Goal: Transaction & Acquisition: Purchase product/service

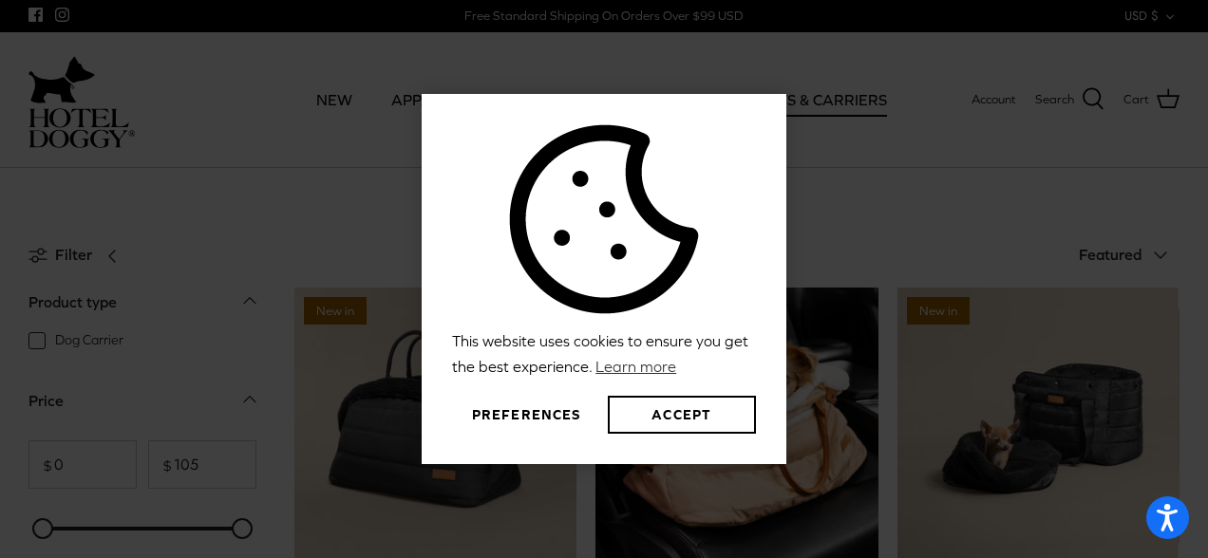
click at [520, 415] on button "Preferences" at bounding box center [526, 415] width 148 height 38
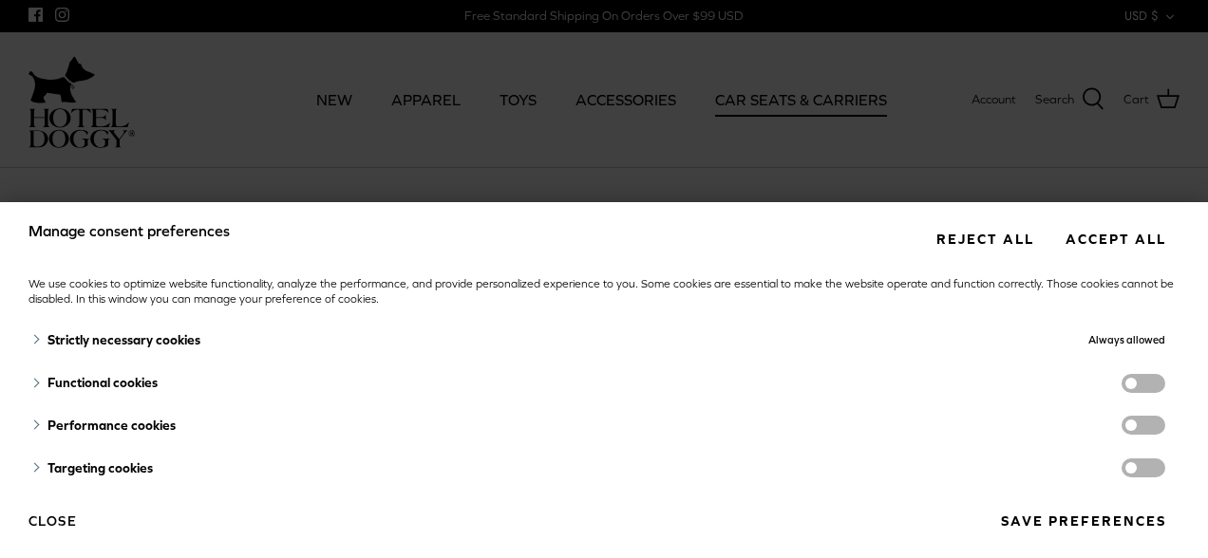
click at [1055, 520] on button "Save preferences" at bounding box center [1083, 521] width 193 height 35
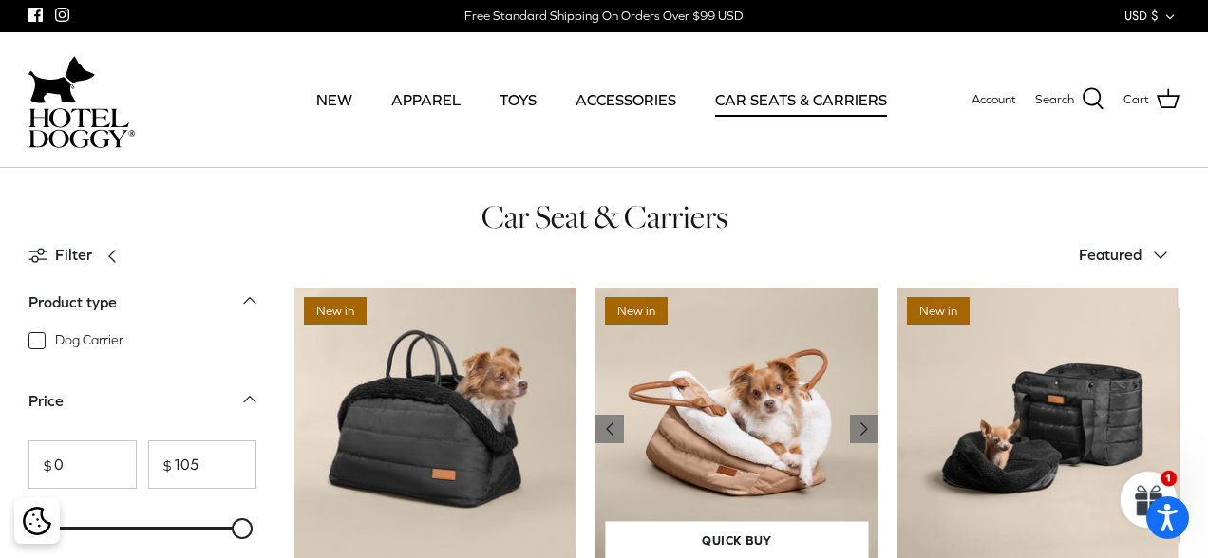
click at [792, 465] on img "Deluxe Car Seat & Carrier" at bounding box center [737, 429] width 282 height 282
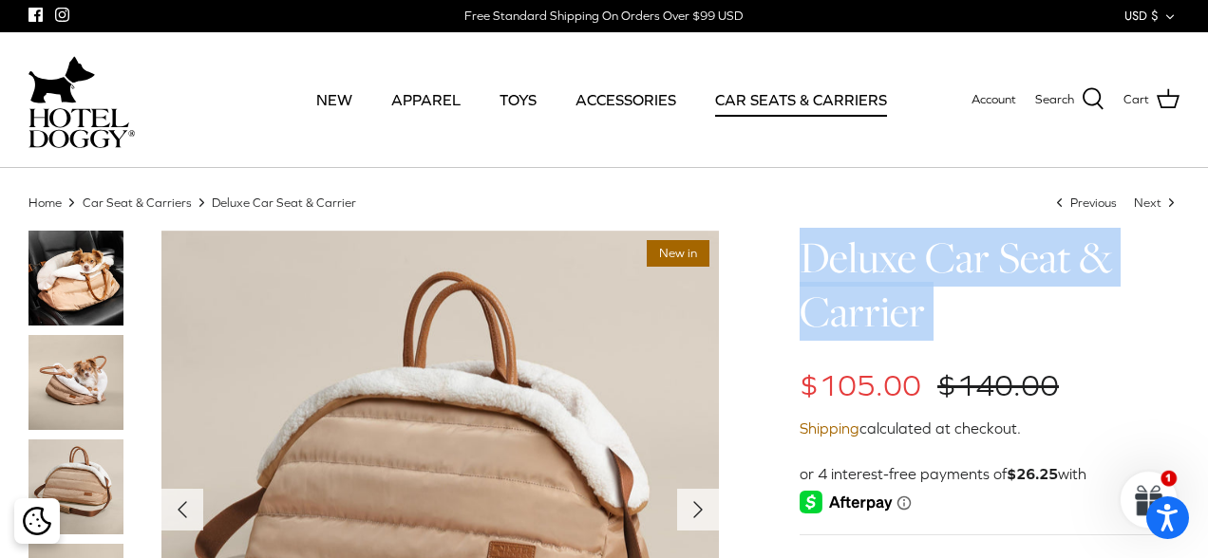
drag, startPoint x: 767, startPoint y: 347, endPoint x: 764, endPoint y: 264, distance: 82.7
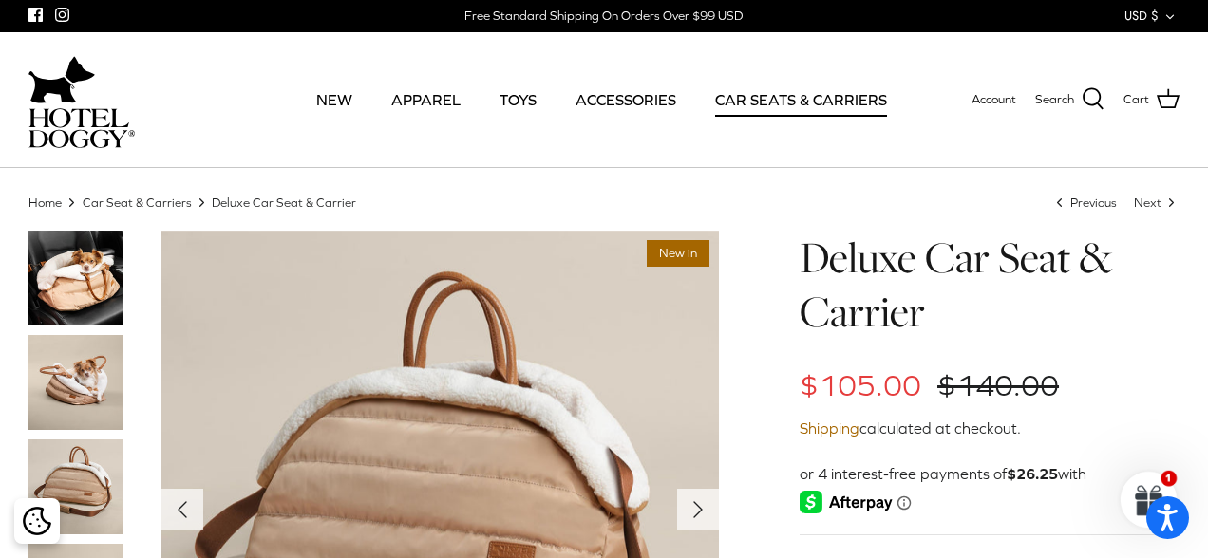
click at [600, 197] on nav "Home Right Car Seat & Carriers Right Deluxe Car Seat & Carrier Left Previous Ne…" at bounding box center [603, 203] width 1151 height 18
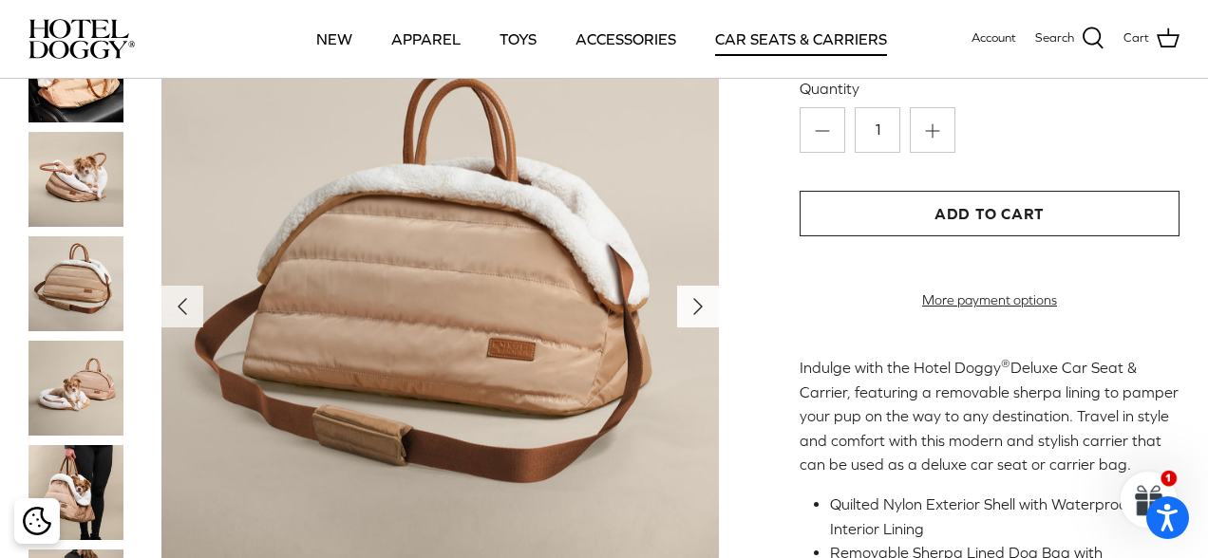
scroll to position [345, 0]
drag, startPoint x: 760, startPoint y: 146, endPoint x: 767, endPoint y: 202, distance: 56.6
click at [767, 203] on div "Left Right New in" at bounding box center [604, 343] width 1208 height 1186
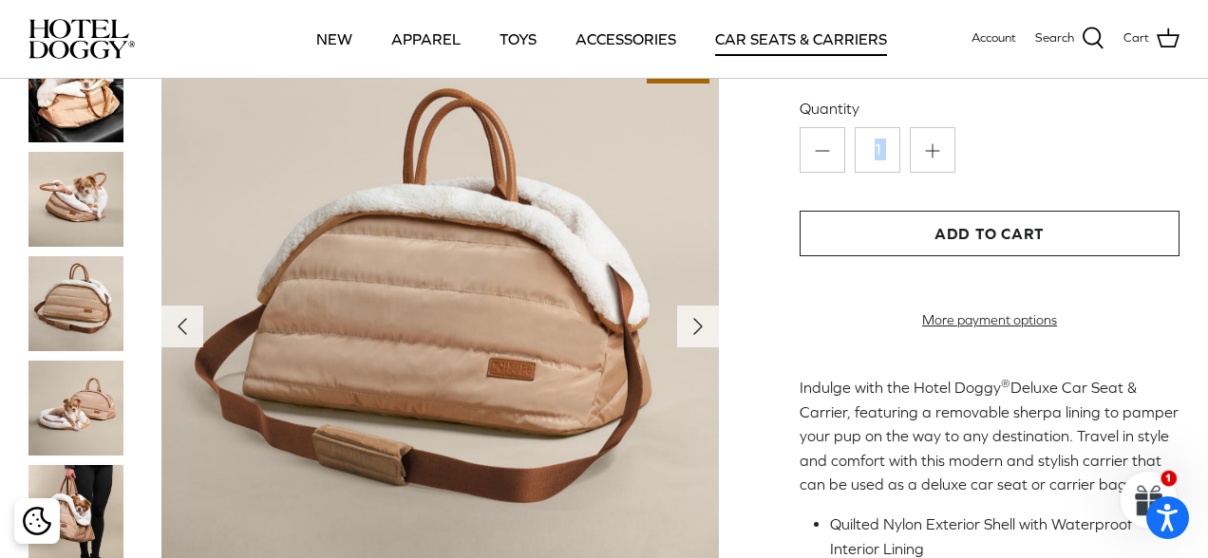
scroll to position [311, 0]
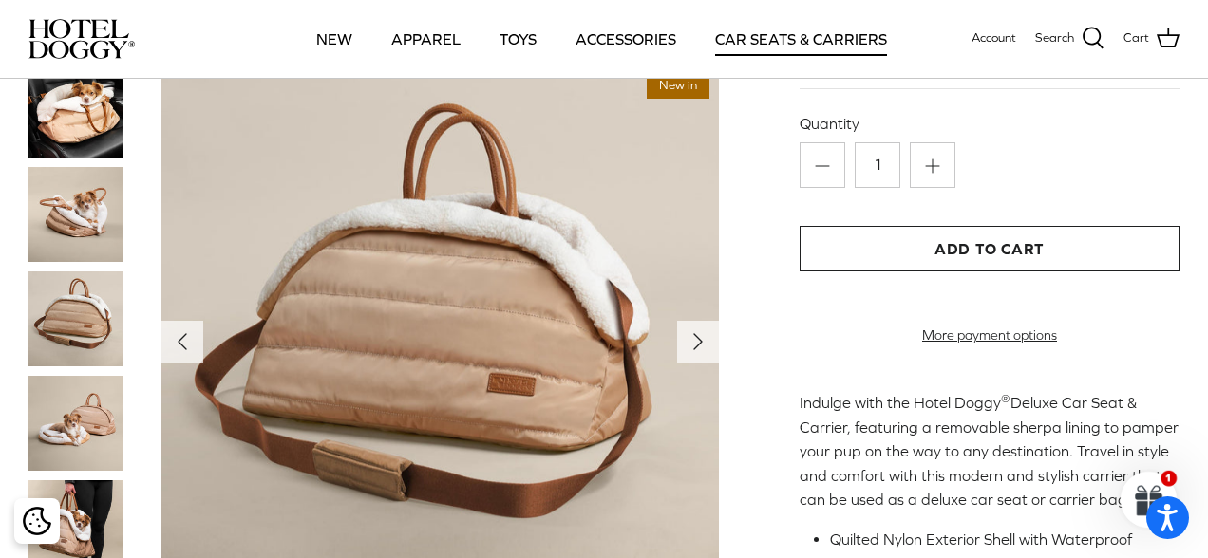
click at [763, 188] on div "Left Right New in" at bounding box center [604, 377] width 1208 height 1186
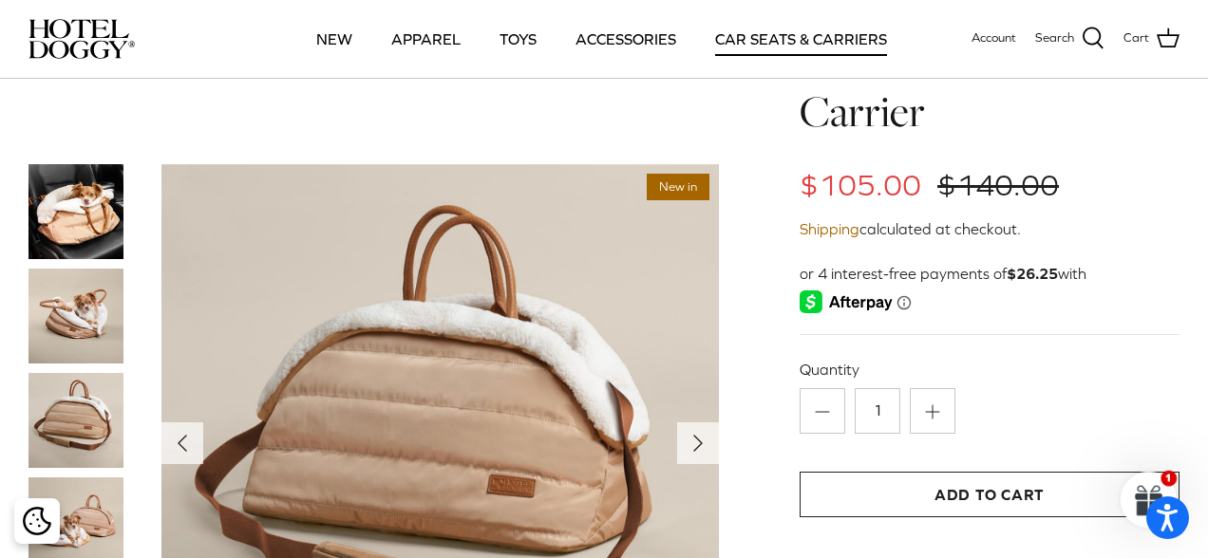
scroll to position [65, 0]
